Goal: Task Accomplishment & Management: Use online tool/utility

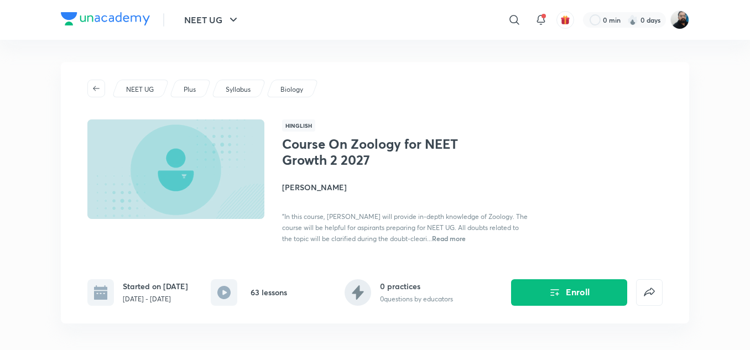
click at [677, 27] on img at bounding box center [679, 20] width 19 height 19
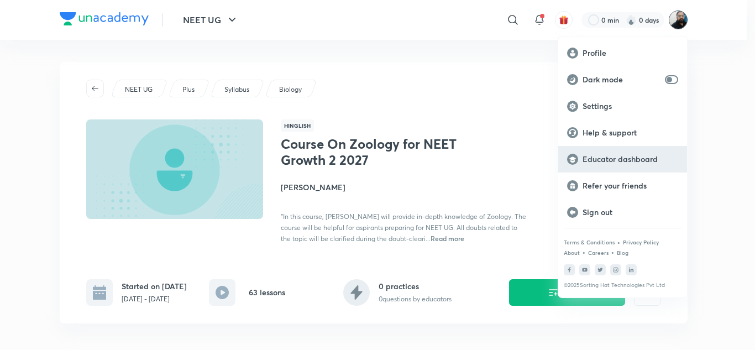
click at [619, 163] on p "Educator dashboard" at bounding box center [631, 159] width 96 height 10
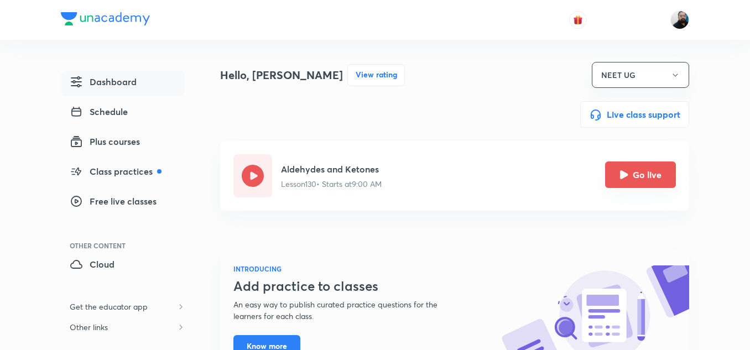
click at [622, 174] on icon "Go live" at bounding box center [624, 174] width 8 height 8
